Goal: Task Accomplishment & Management: Manage account settings

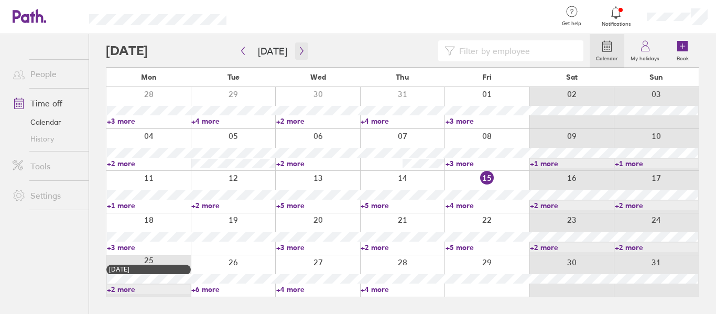
click at [298, 47] on icon "button" at bounding box center [302, 51] width 8 height 8
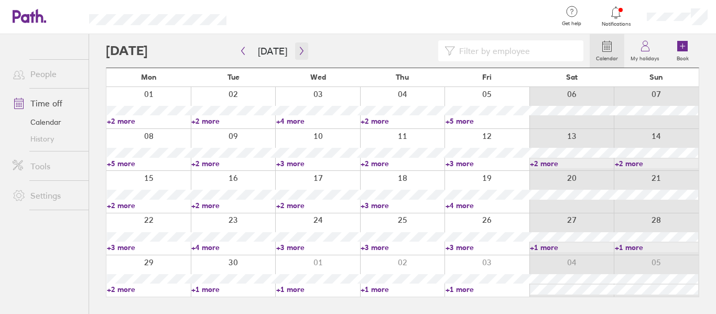
click at [298, 47] on icon "button" at bounding box center [302, 51] width 8 height 8
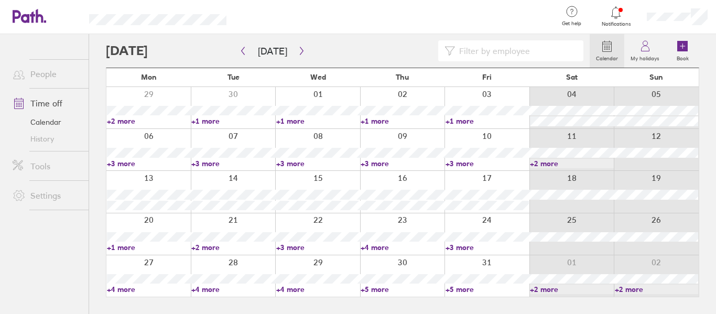
click at [126, 244] on link "+1 more" at bounding box center [148, 247] width 83 height 9
click at [50, 236] on ul "People Time off Calendar History Tools Settings" at bounding box center [44, 156] width 89 height 245
click at [300, 243] on link "+3 more" at bounding box center [317, 247] width 83 height 9
click at [8, 221] on ul "People Time off Calendar History Tools Settings" at bounding box center [44, 156] width 89 height 245
click at [281, 288] on link "+4 more" at bounding box center [317, 289] width 83 height 9
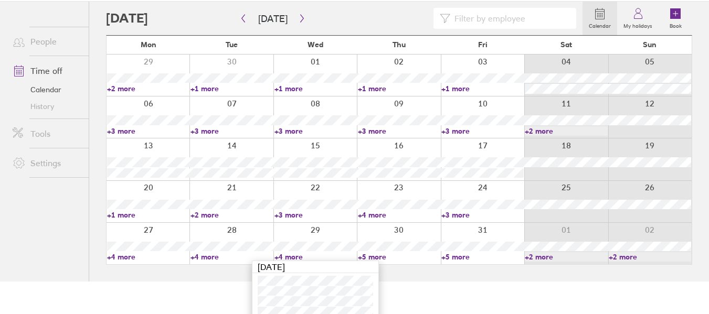
scroll to position [50, 0]
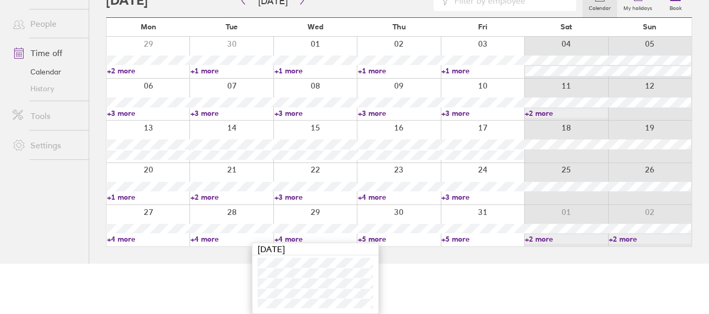
click at [211, 241] on link "+4 more" at bounding box center [231, 238] width 82 height 9
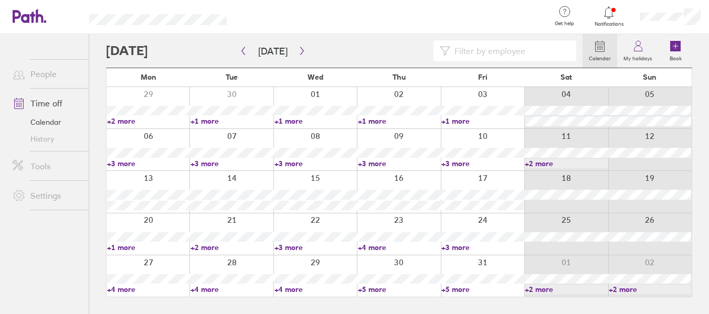
scroll to position [0, 0]
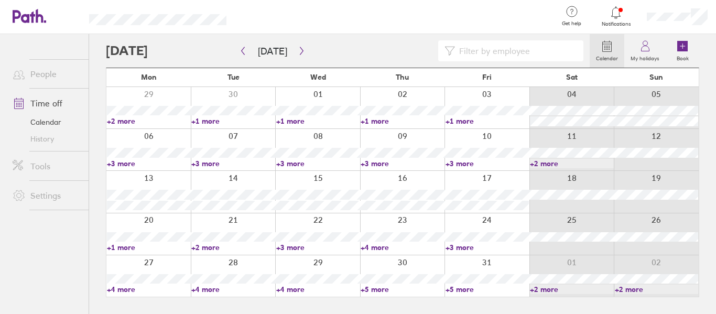
click at [206, 288] on link "+4 more" at bounding box center [232, 289] width 83 height 9
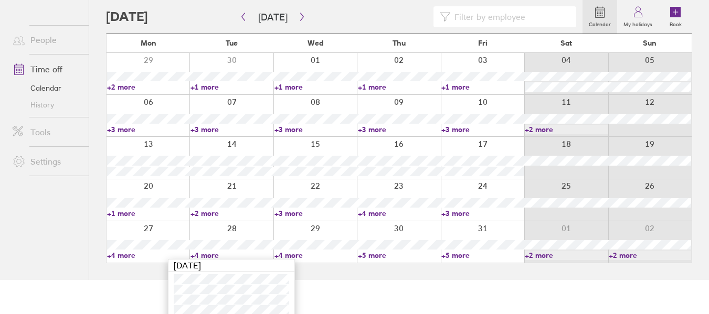
scroll to position [50, 0]
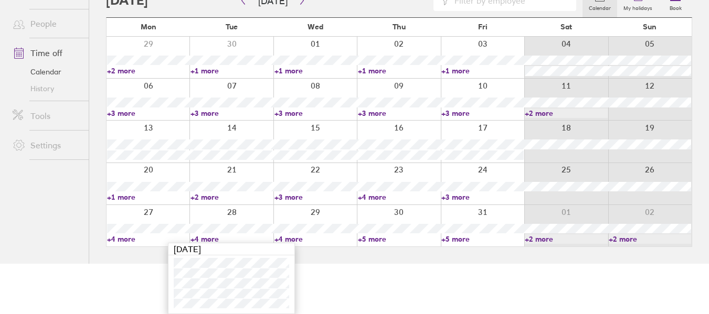
click at [287, 241] on link "+4 more" at bounding box center [315, 238] width 82 height 9
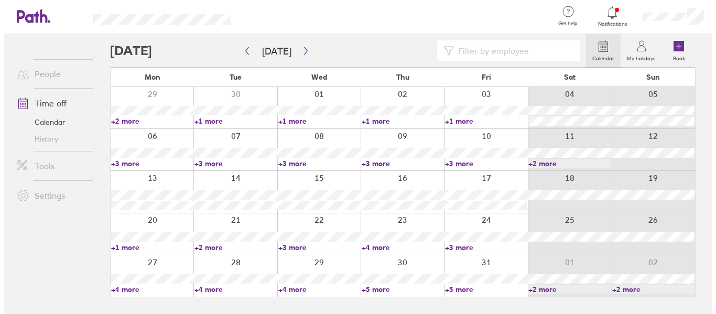
scroll to position [0, 0]
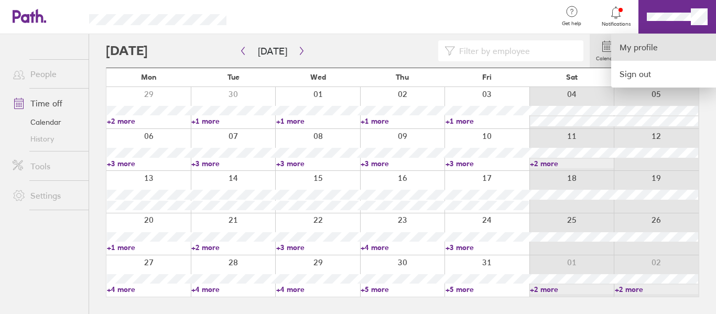
click at [655, 47] on link "My profile" at bounding box center [664, 47] width 105 height 27
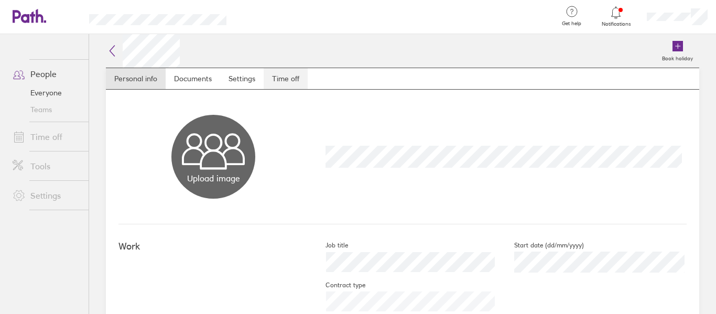
click at [281, 78] on link "Time off" at bounding box center [286, 78] width 44 height 21
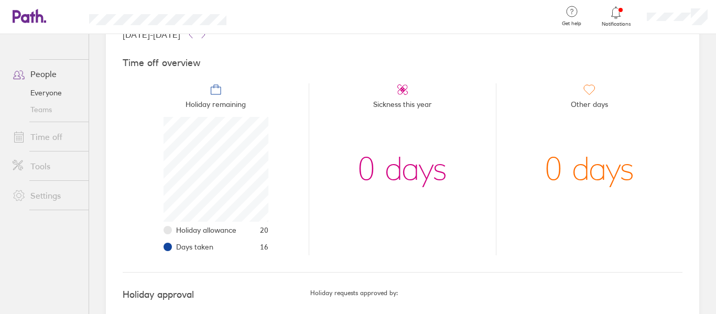
scroll to position [105, 0]
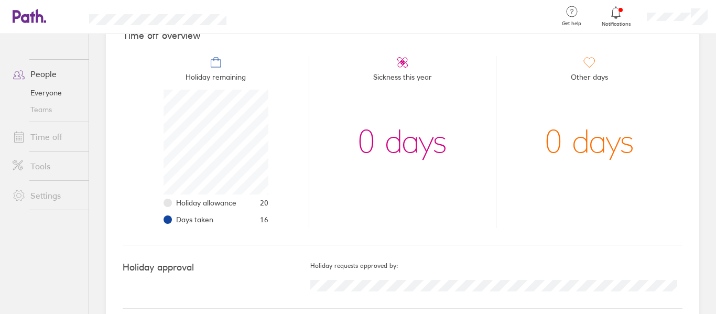
click at [465, 106] on li "Sickness this year 0 days" at bounding box center [402, 142] width 187 height 172
